Goal: Task Accomplishment & Management: Manage account settings

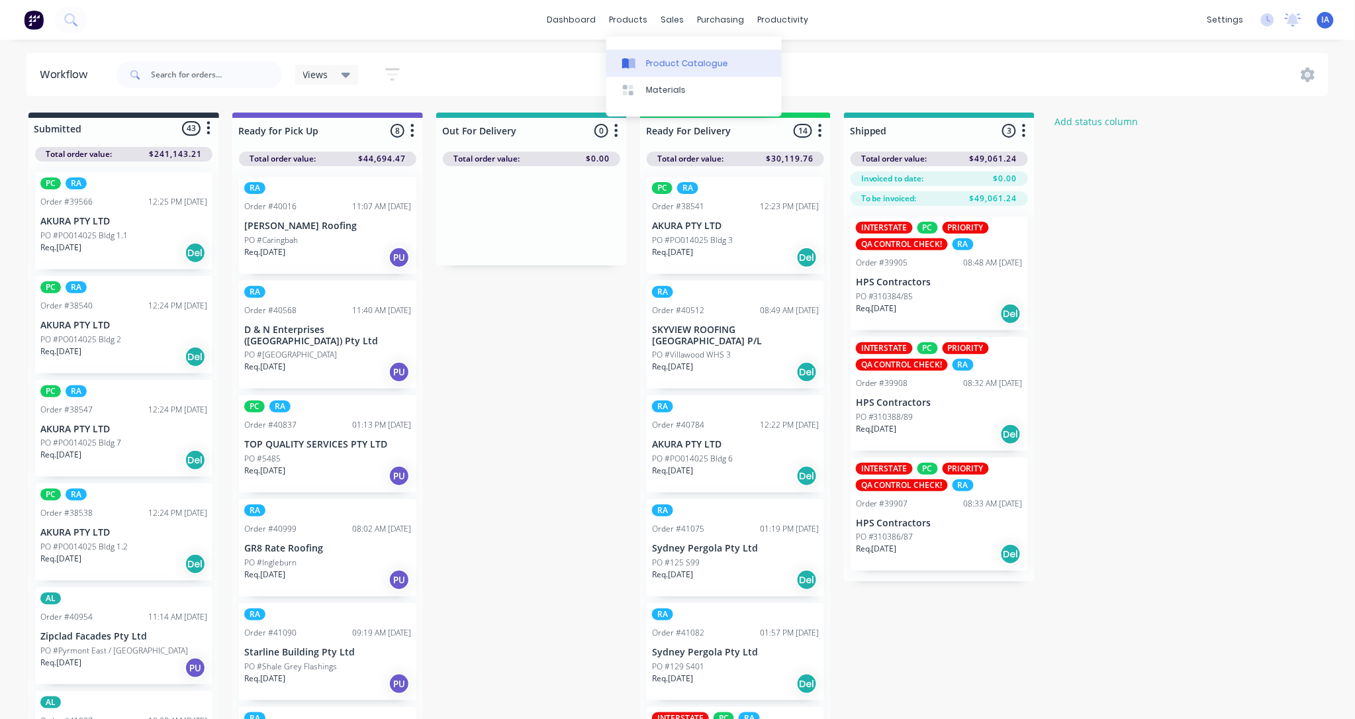
click at [677, 62] on div "Product Catalogue" at bounding box center [687, 64] width 82 height 12
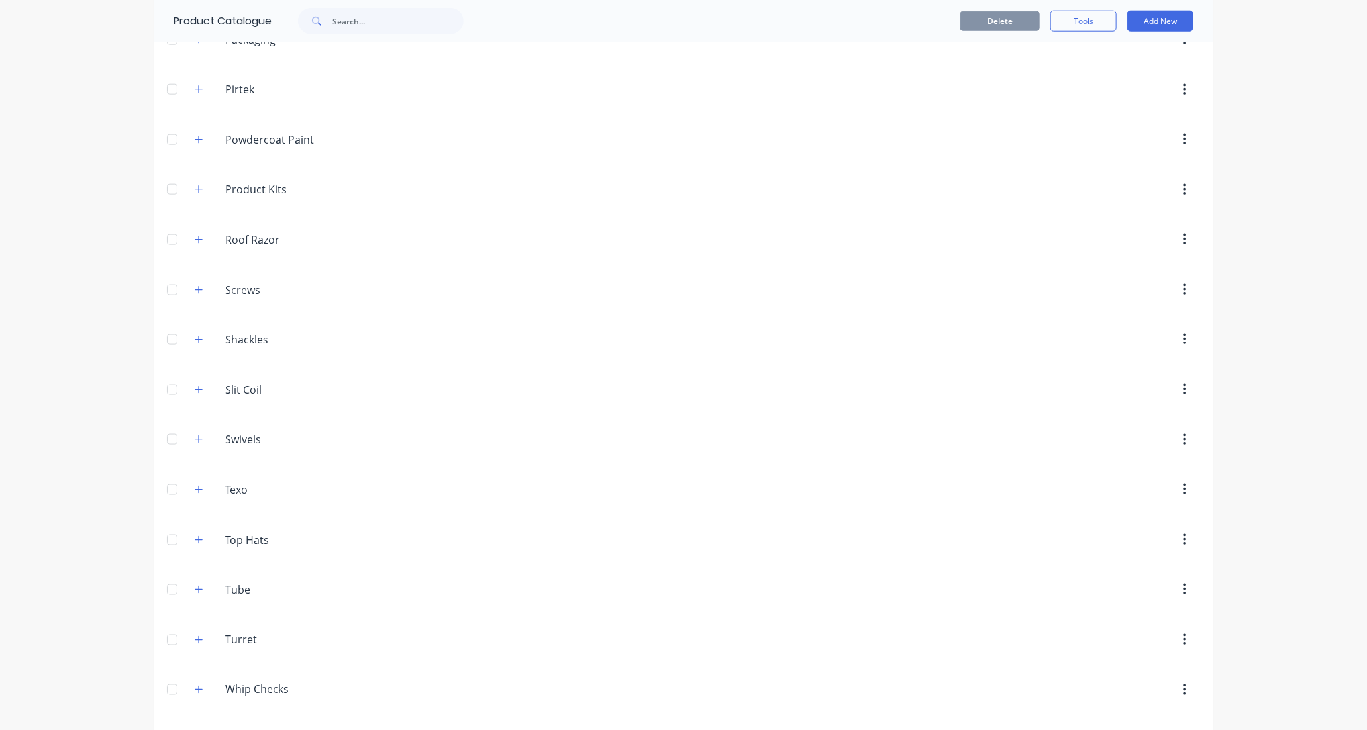
scroll to position [969, 0]
click at [195, 490] on icon "button" at bounding box center [199, 491] width 8 height 9
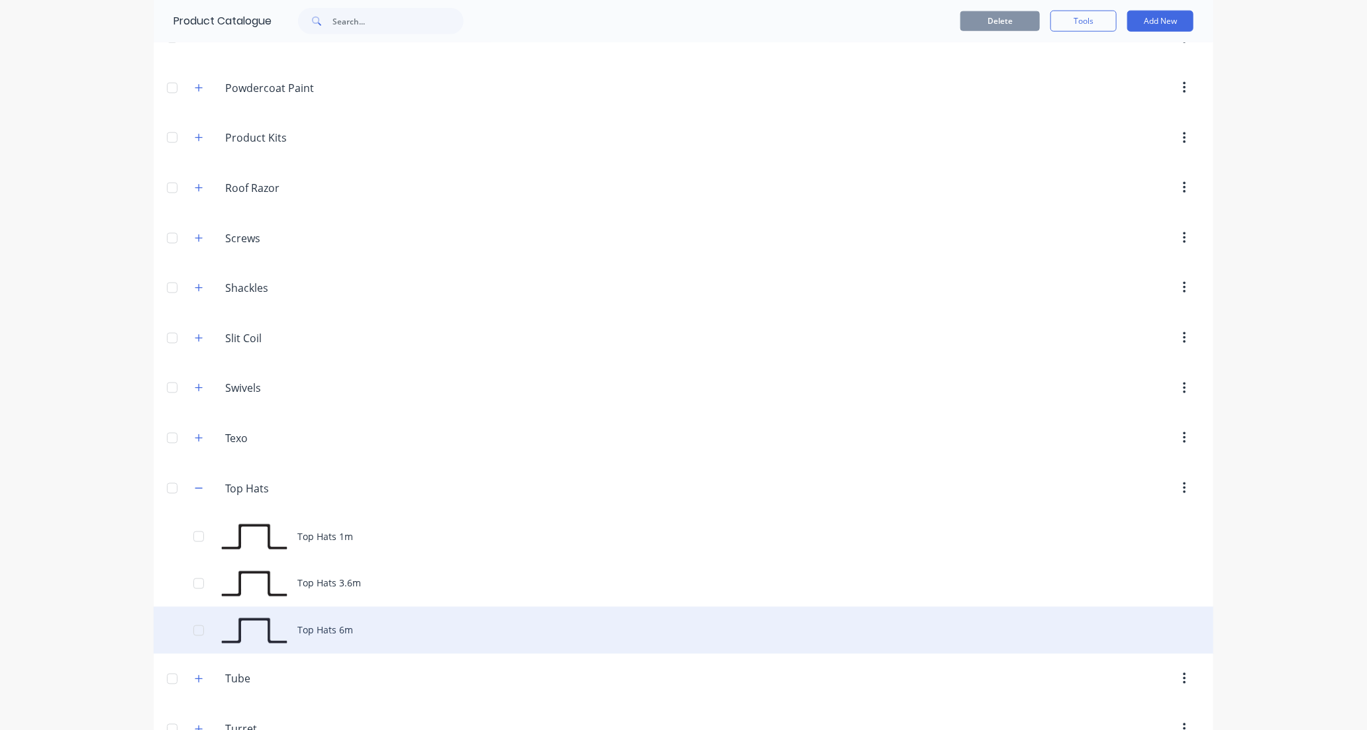
click at [397, 631] on div "Top Hats 6m" at bounding box center [683, 630] width 1059 height 47
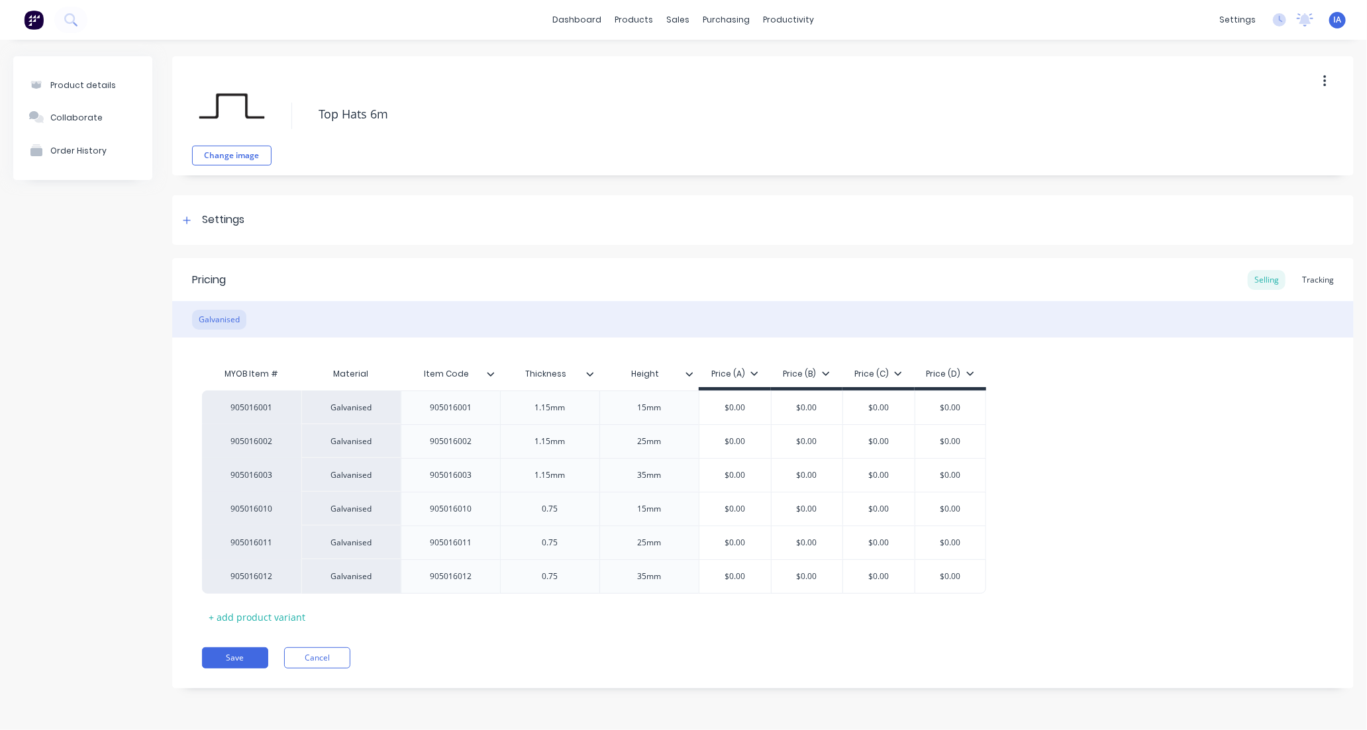
type textarea "x"
click at [1319, 276] on div "Tracking" at bounding box center [1317, 280] width 45 height 20
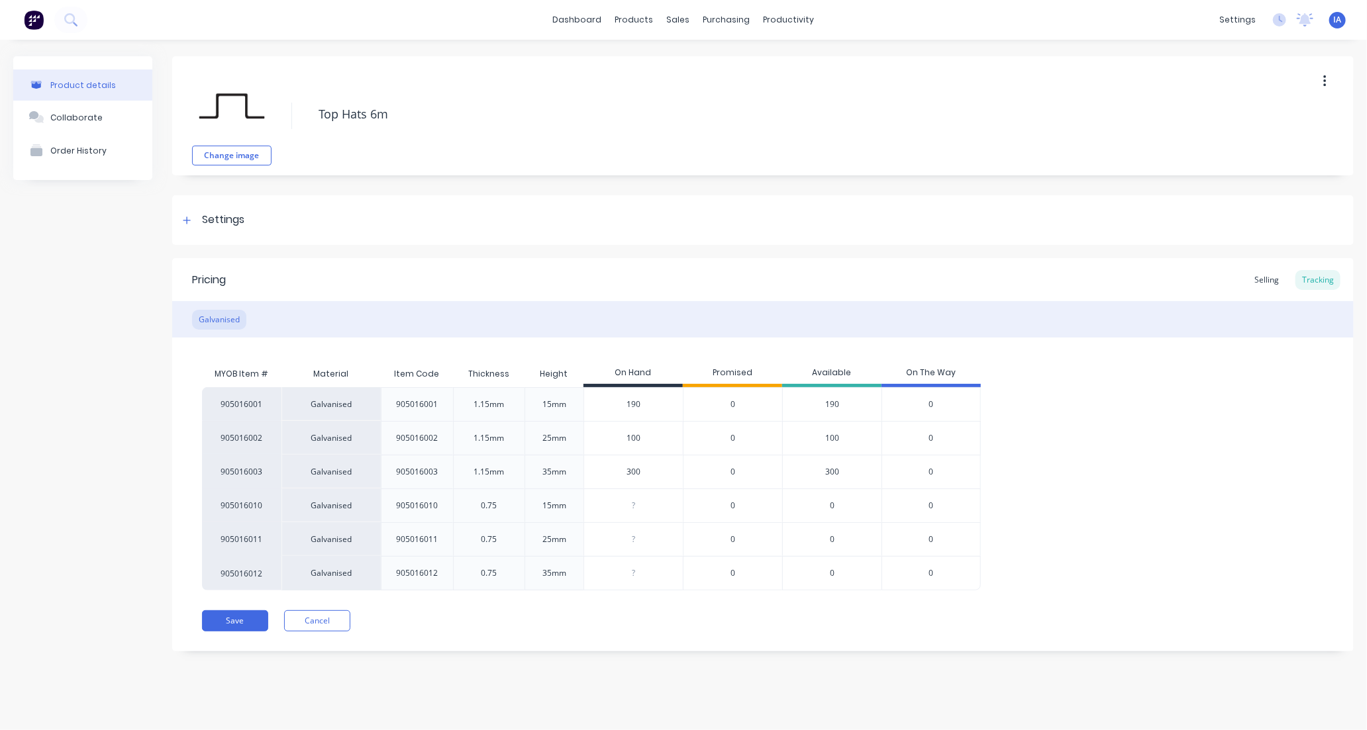
click at [618, 441] on input "100" at bounding box center [633, 438] width 99 height 12
type input "00"
type textarea "x"
type input "200"
type textarea "x"
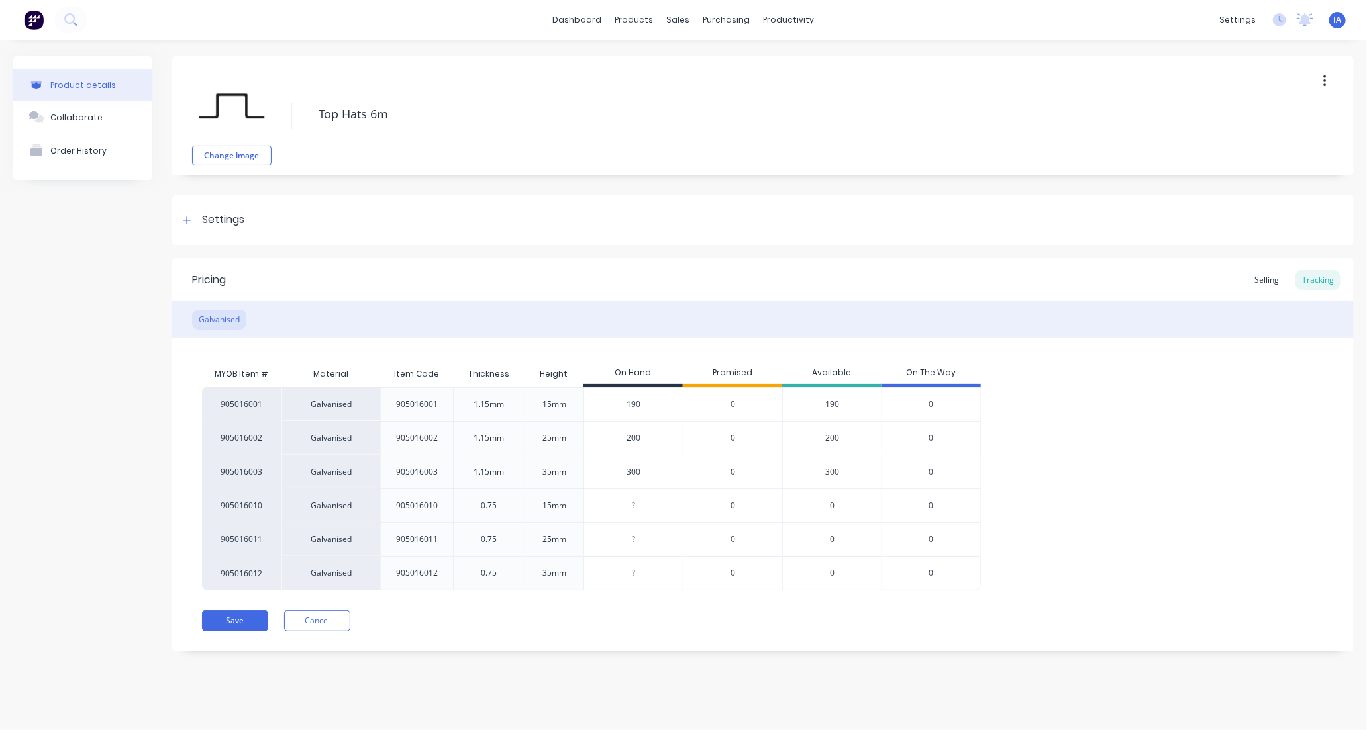
type input "200"
click at [617, 406] on input "190" at bounding box center [633, 405] width 99 height 12
type input "0"
type textarea "x"
type input "2"
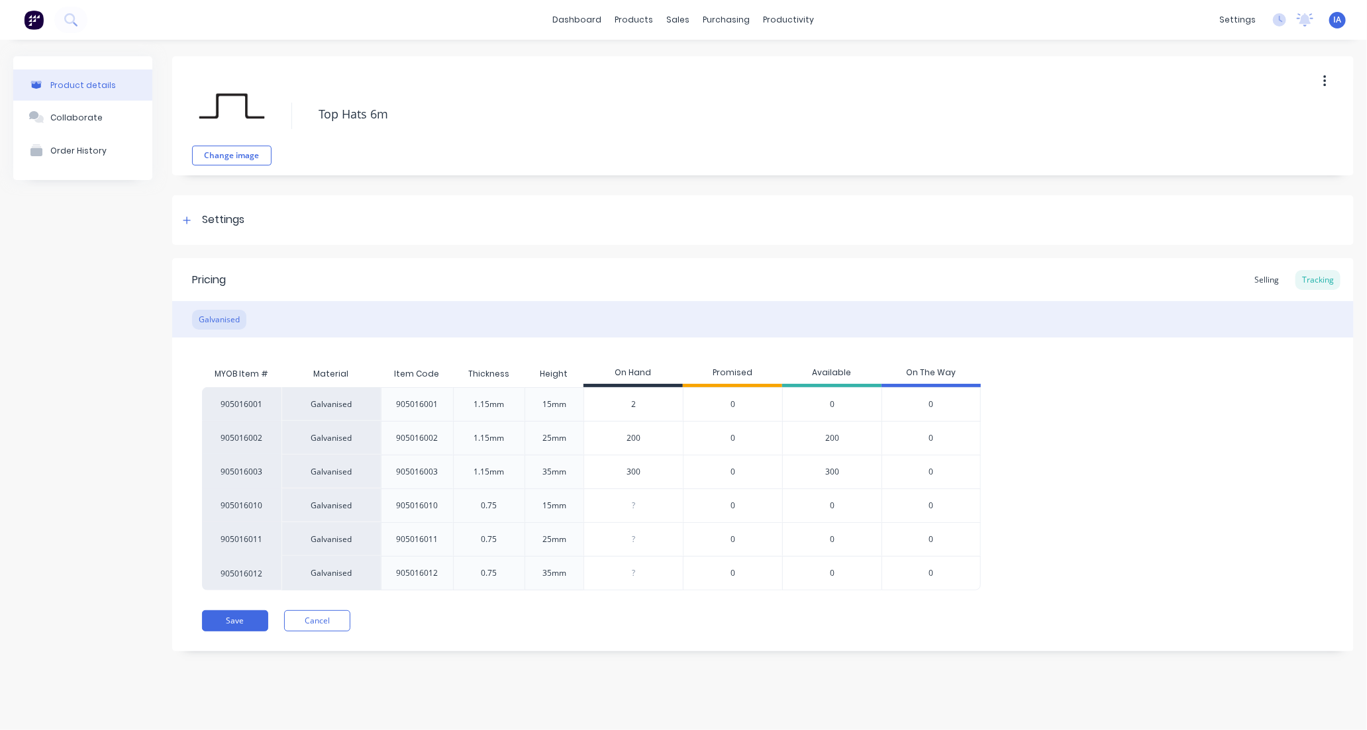
type textarea "x"
type input "200"
type textarea "x"
type input "200"
click at [1156, 461] on div "905016001 Galvanised 905016001 1.15mm 15mm 200 200 0 200 0 905016002 Galvanised…" at bounding box center [763, 488] width 1122 height 203
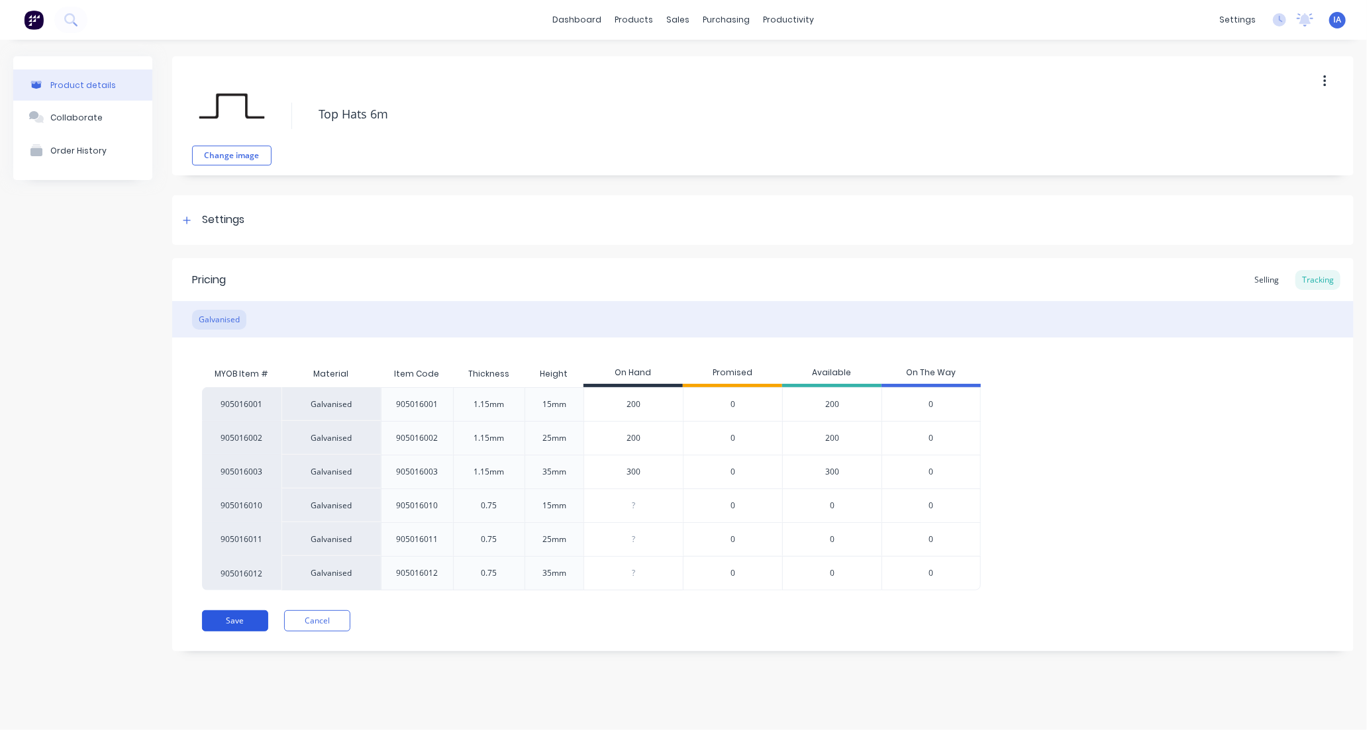
click at [247, 624] on button "Save" at bounding box center [235, 620] width 66 height 21
type textarea "x"
